Goal: Navigation & Orientation: Go to known website

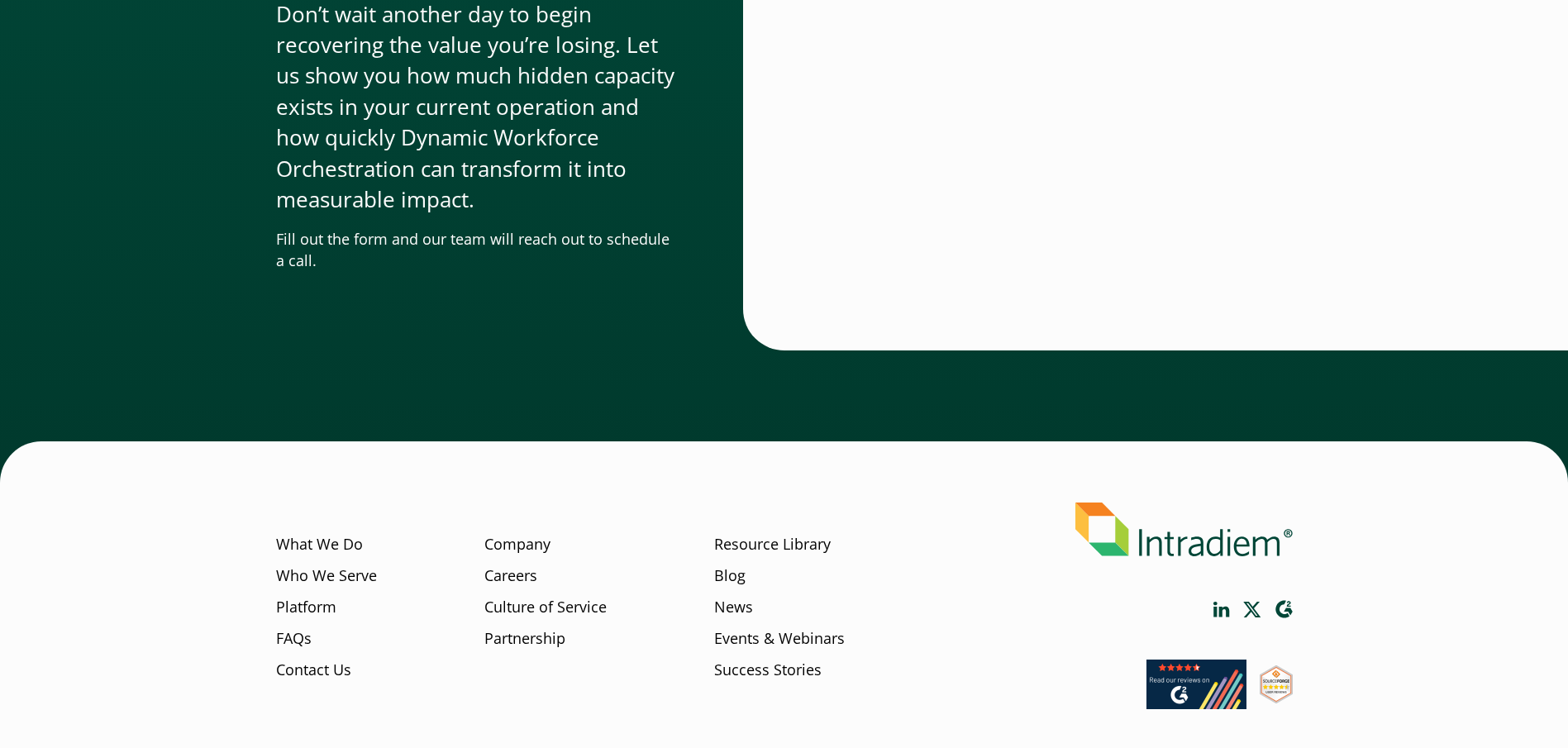
scroll to position [5020, 0]
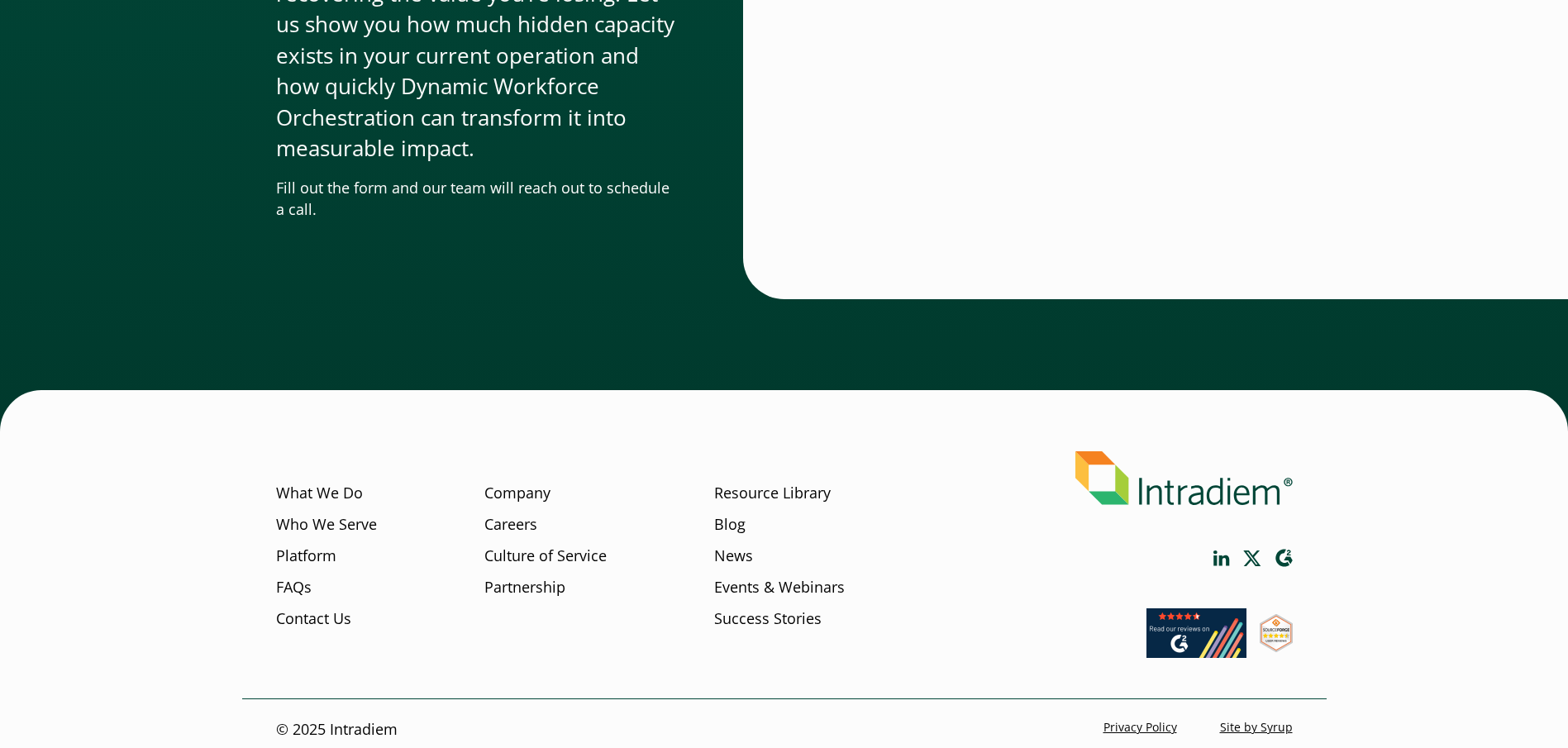
scroll to position [5020, 0]
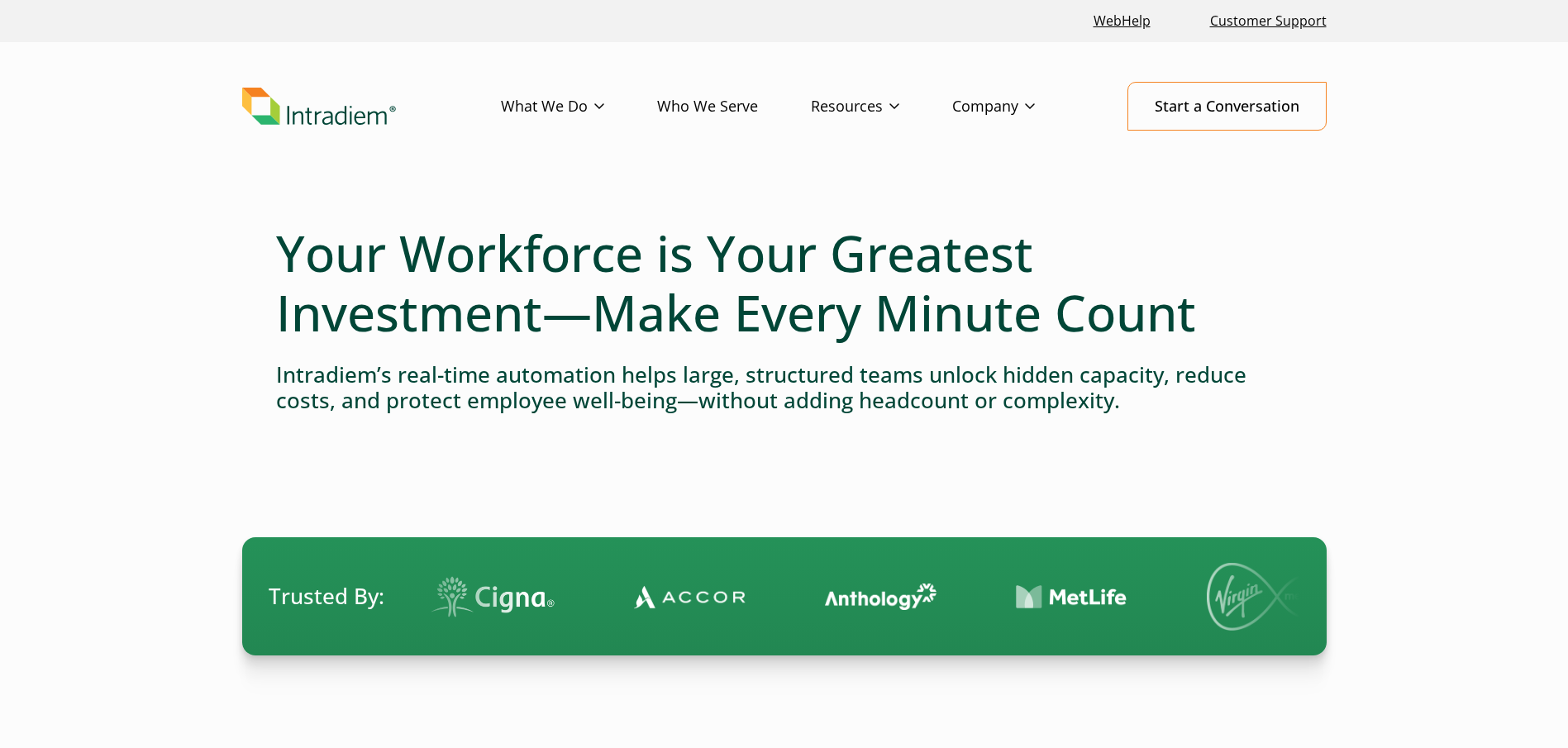
click at [369, 111] on img "Link to homepage of Intradiem" at bounding box center [319, 107] width 154 height 38
